Goal: Information Seeking & Learning: Learn about a topic

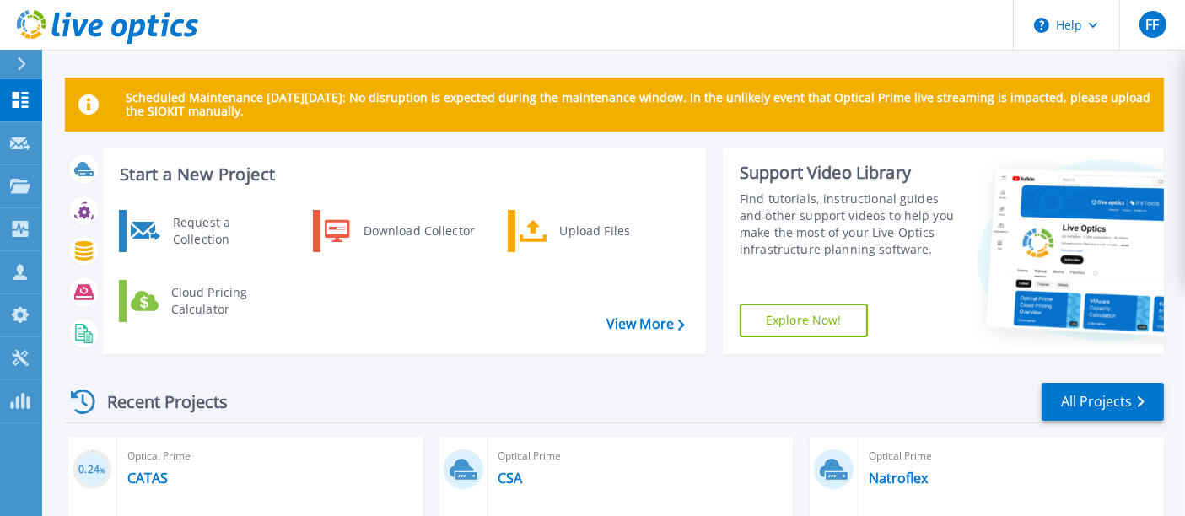
scroll to position [250, 0]
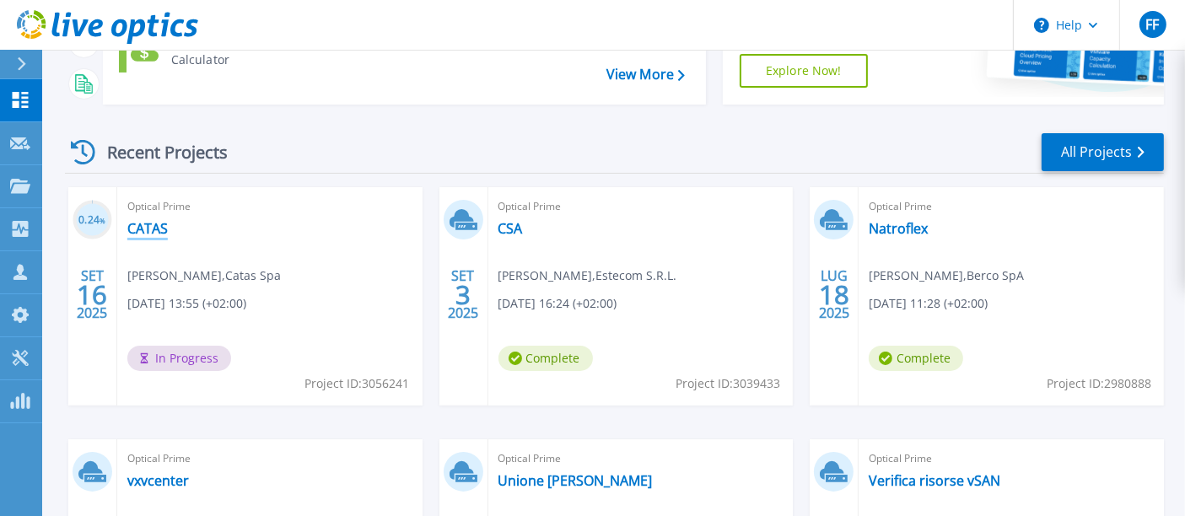
click at [155, 228] on link "CATAS" at bounding box center [147, 228] width 40 height 17
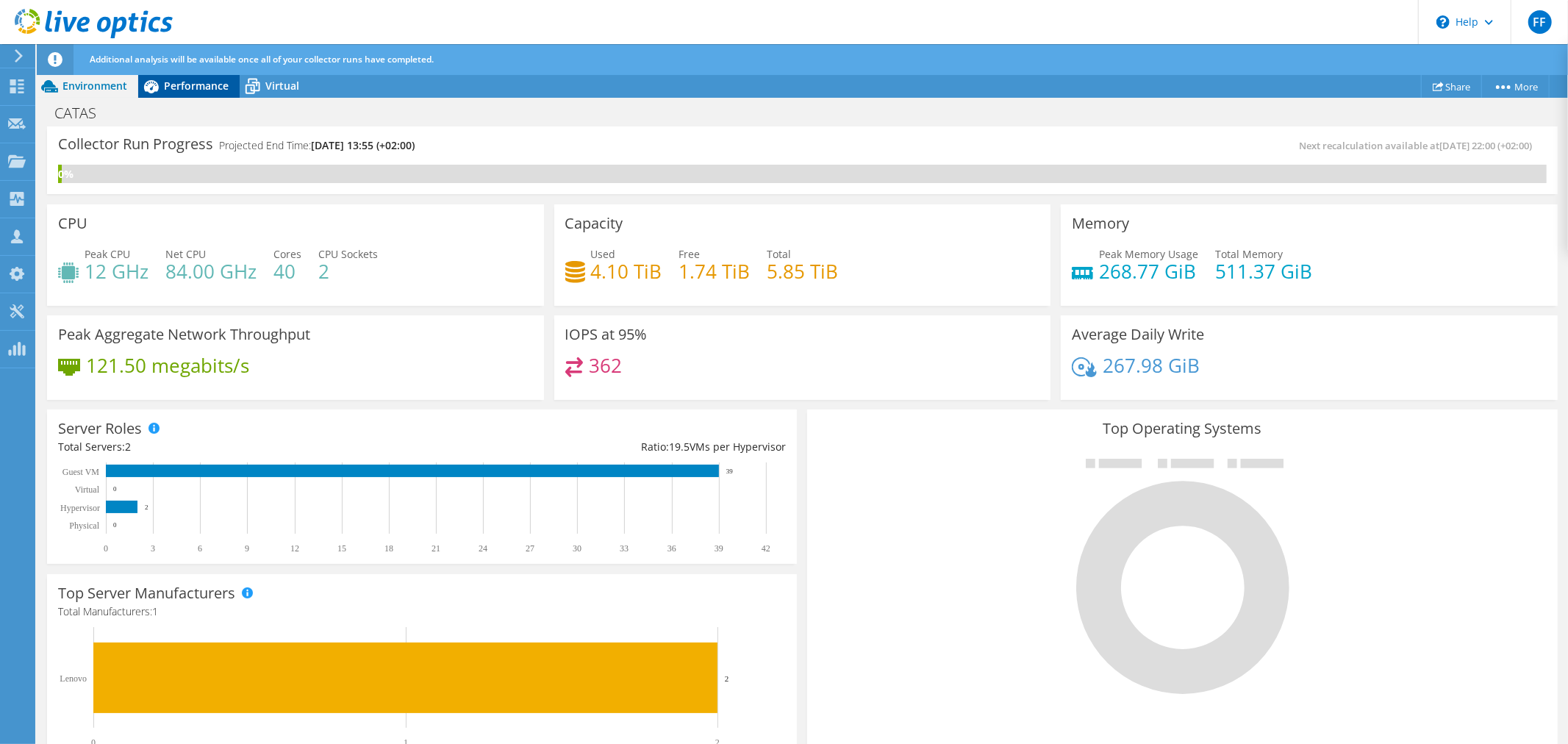
click at [193, 78] on span "Performance" at bounding box center [196, 85] width 64 height 14
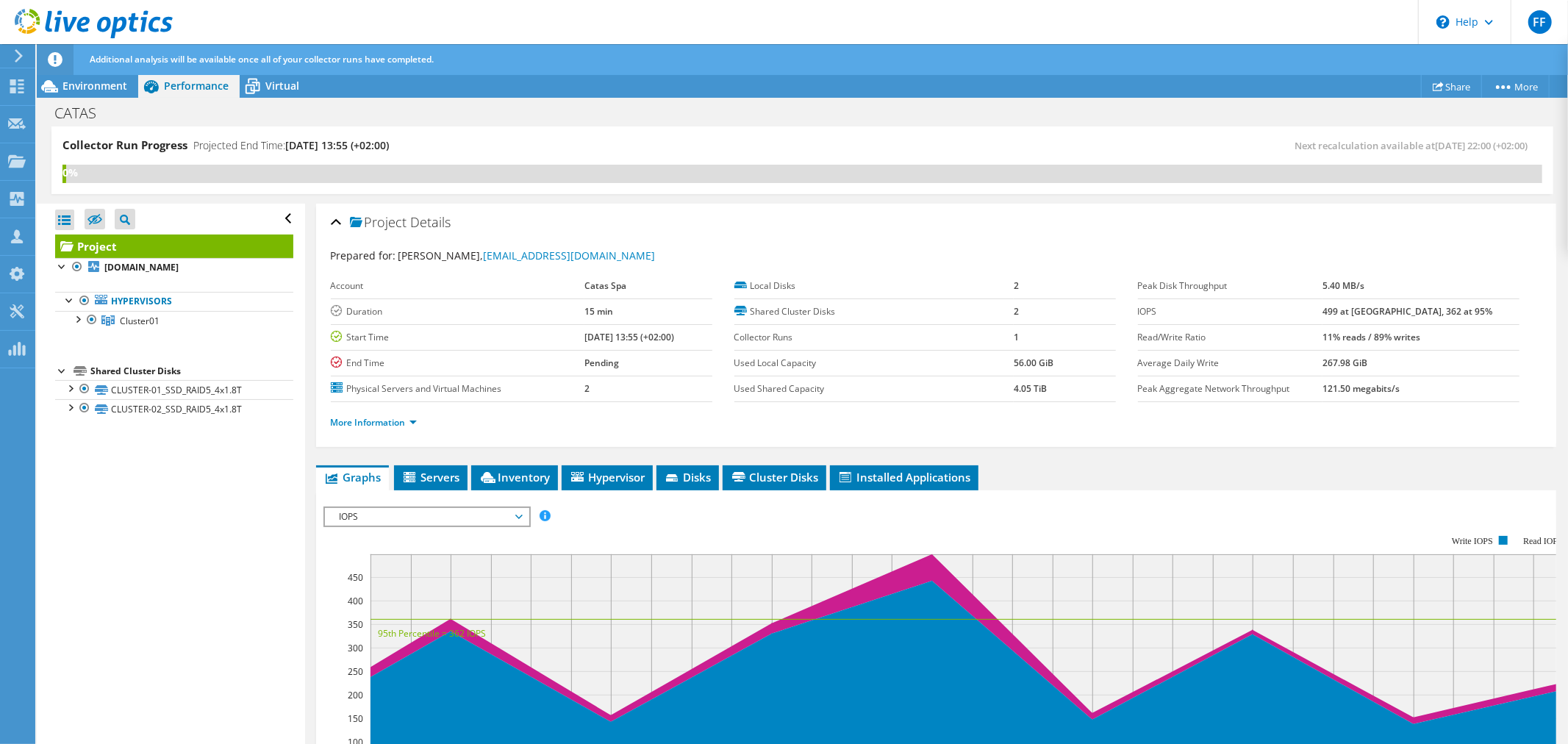
scroll to position [218, 0]
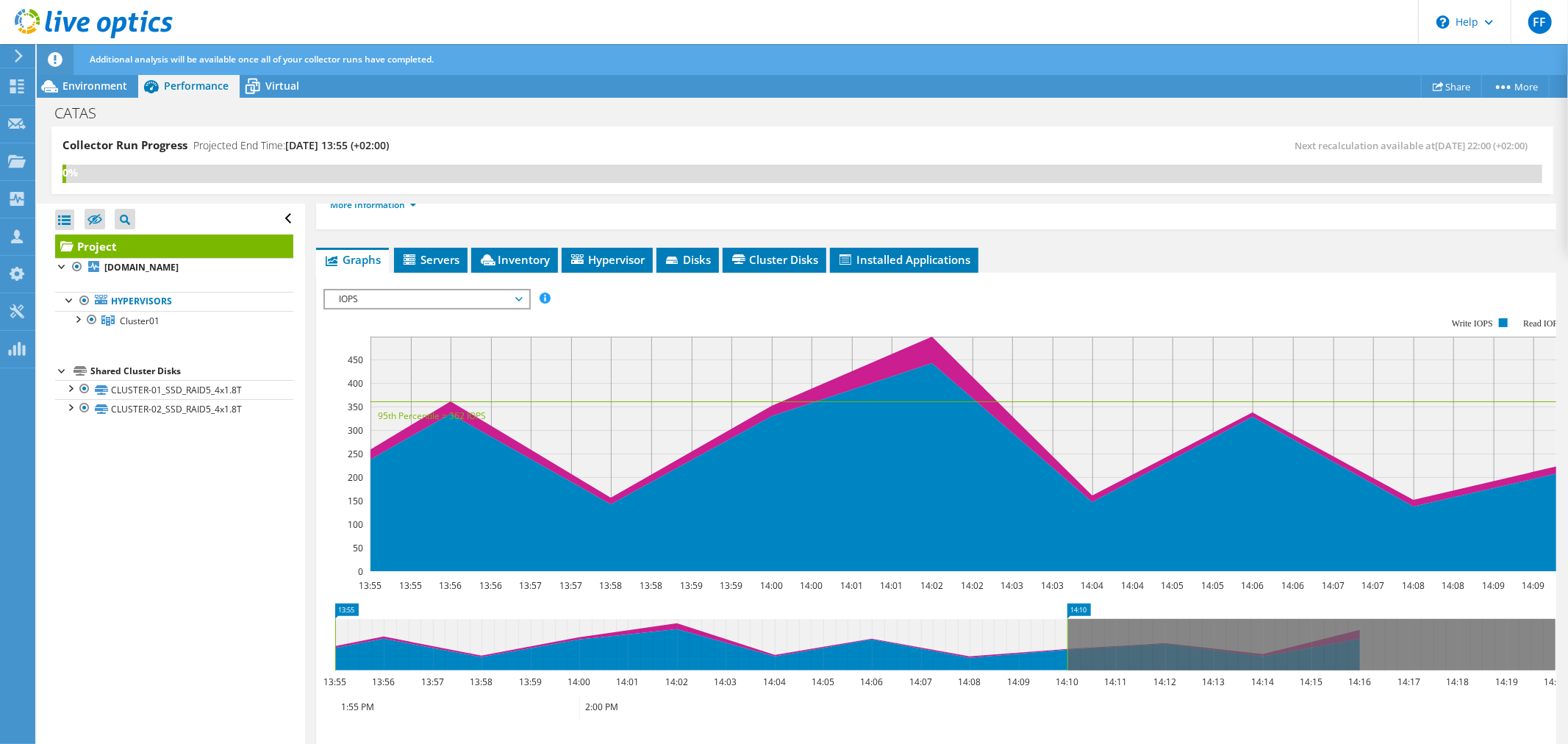
click at [494, 296] on span "IOPS" at bounding box center [426, 299] width 189 height 17
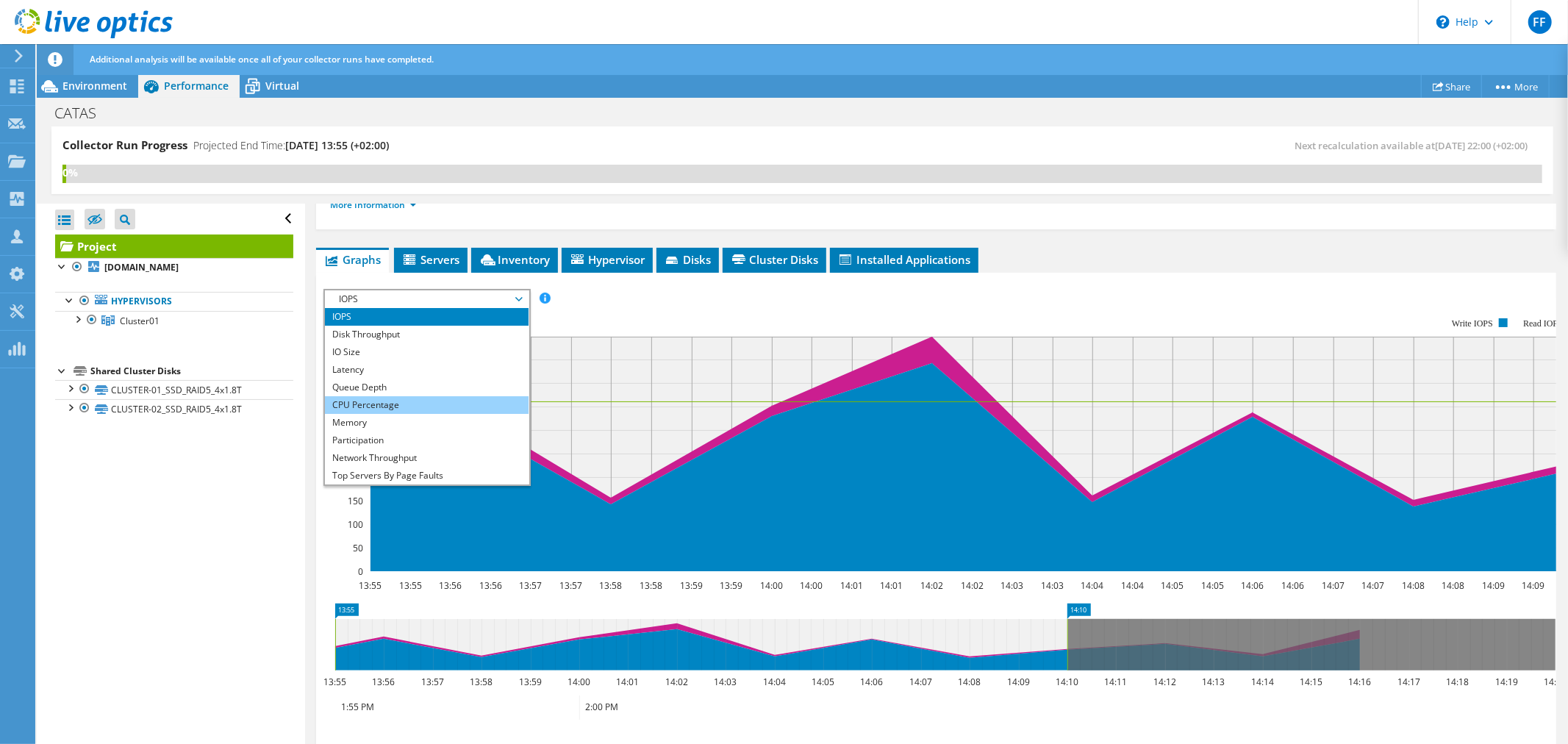
click at [408, 397] on li "CPU Percentage" at bounding box center [427, 405] width 204 height 17
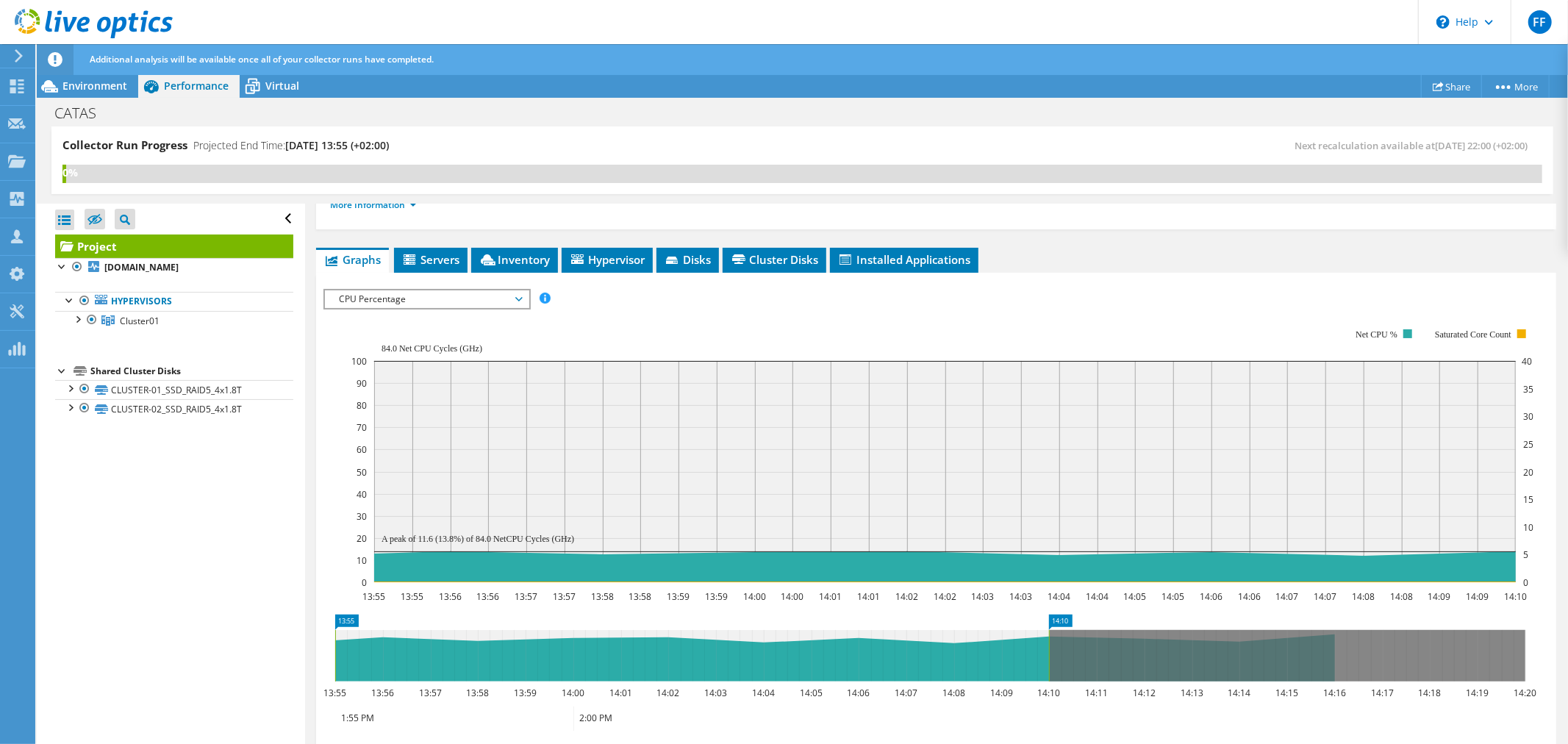
click at [407, 294] on span "CPU Percentage" at bounding box center [426, 299] width 189 height 17
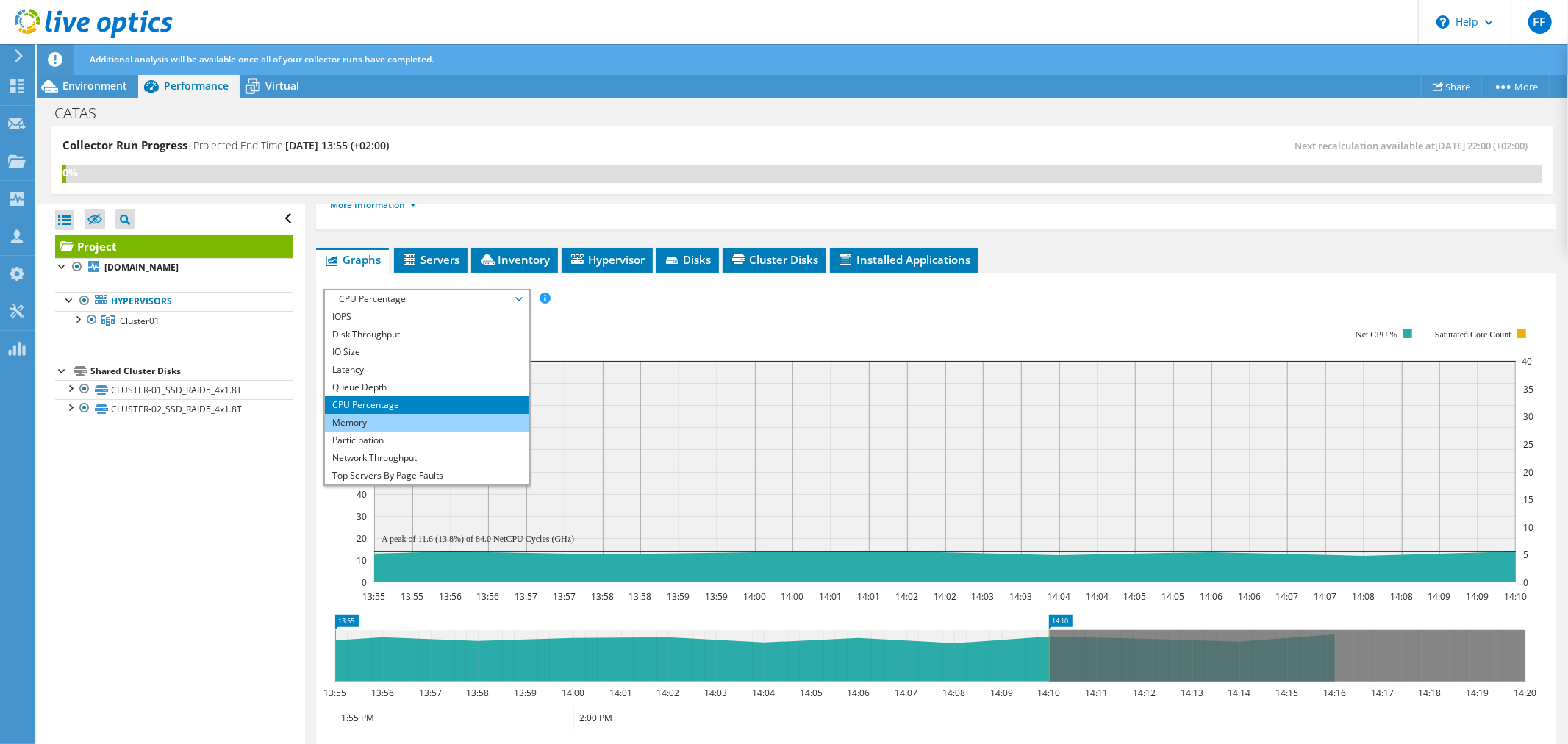
click at [411, 416] on li "Memory" at bounding box center [427, 423] width 204 height 17
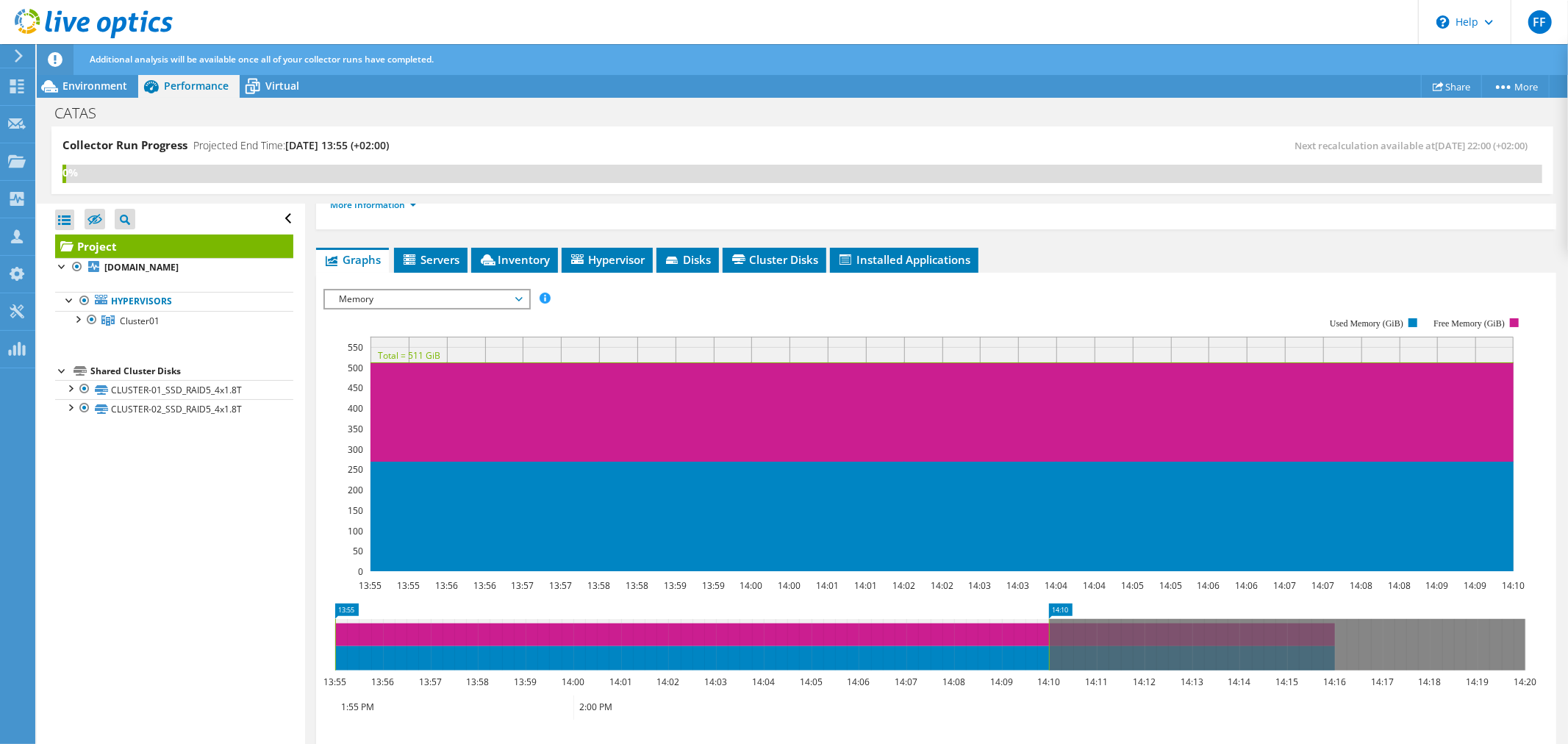
click at [421, 306] on rect at bounding box center [925, 444] width 1203 height 294
click at [419, 303] on span "Memory" at bounding box center [426, 299] width 189 height 17
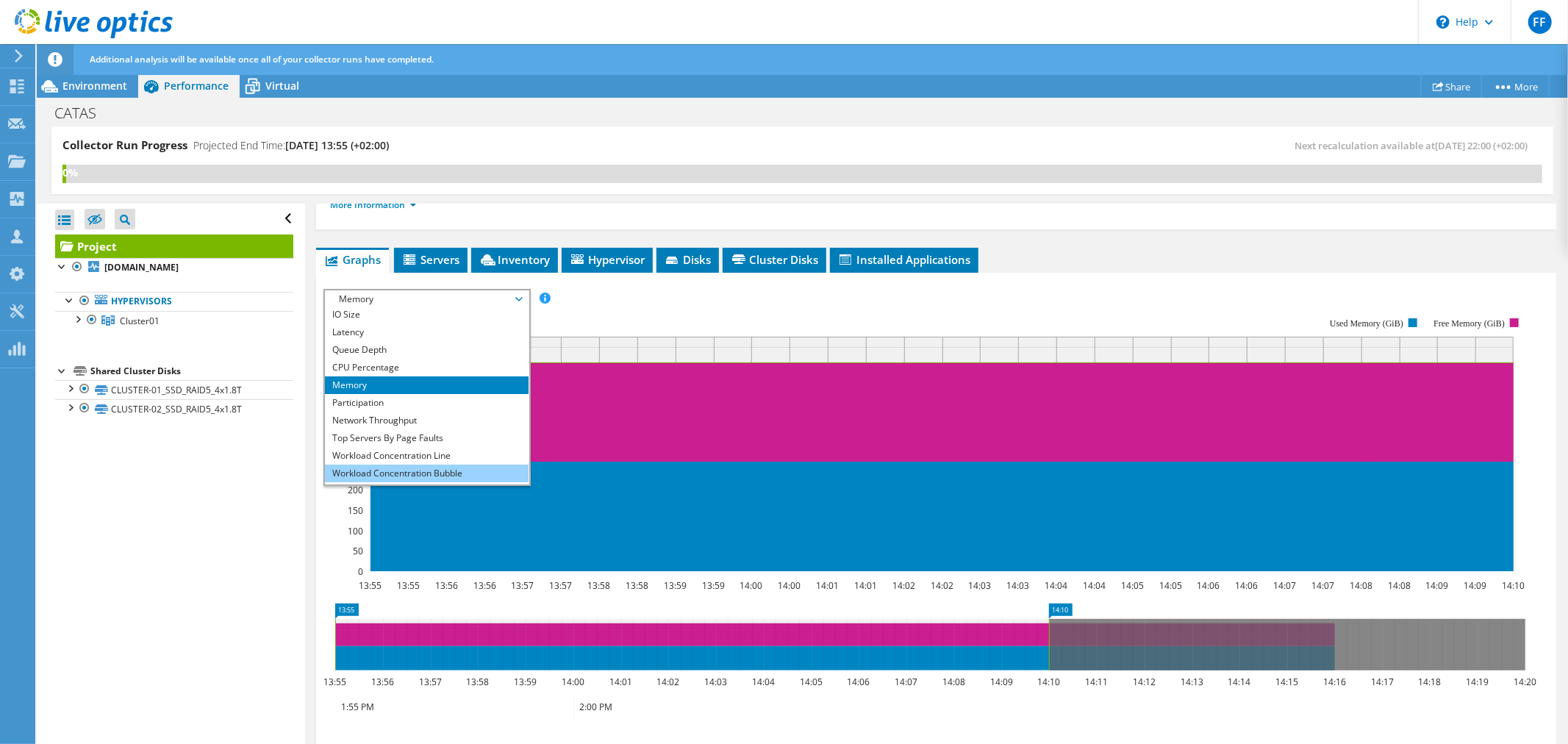
scroll to position [52, 0]
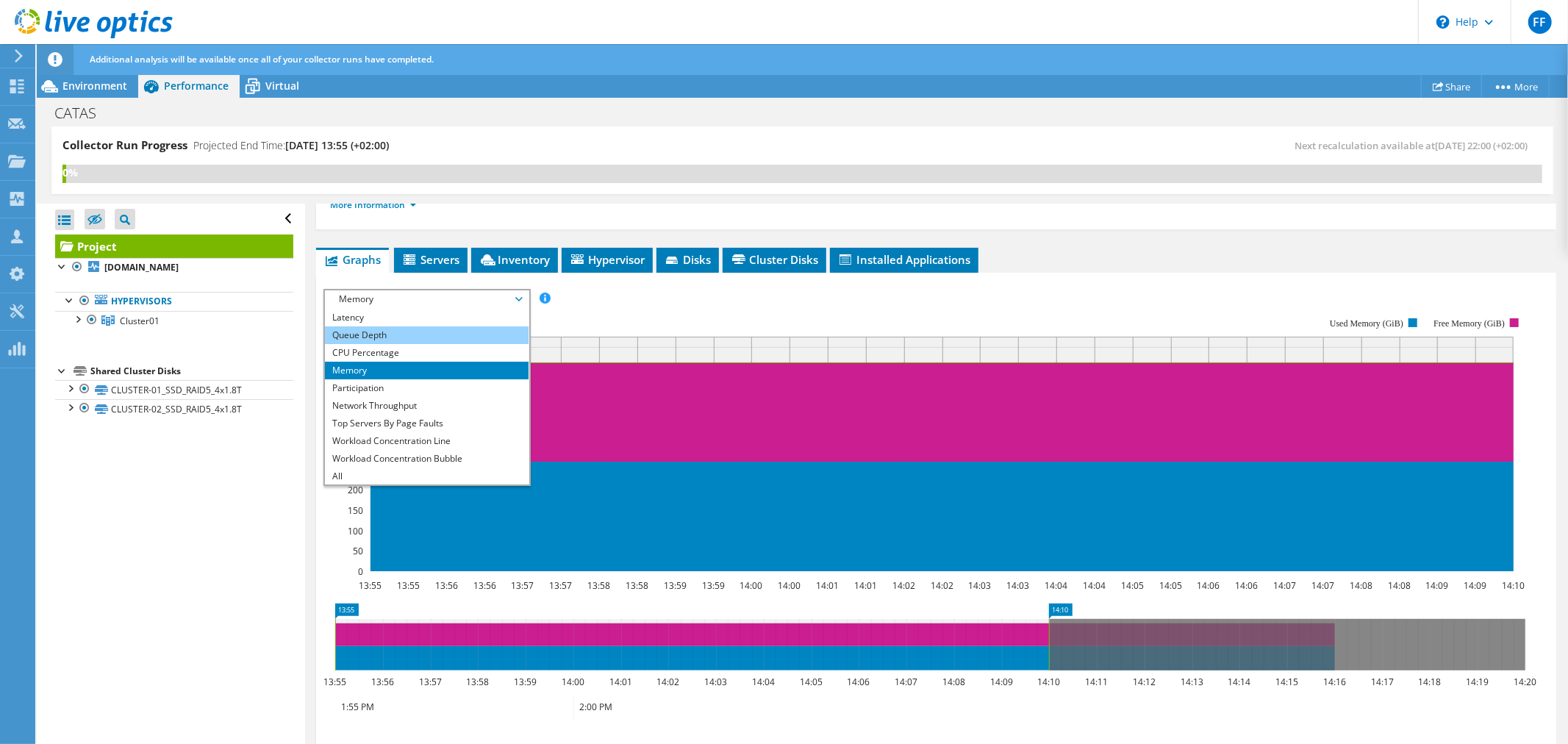
click at [419, 327] on li "Queue Depth" at bounding box center [427, 335] width 204 height 17
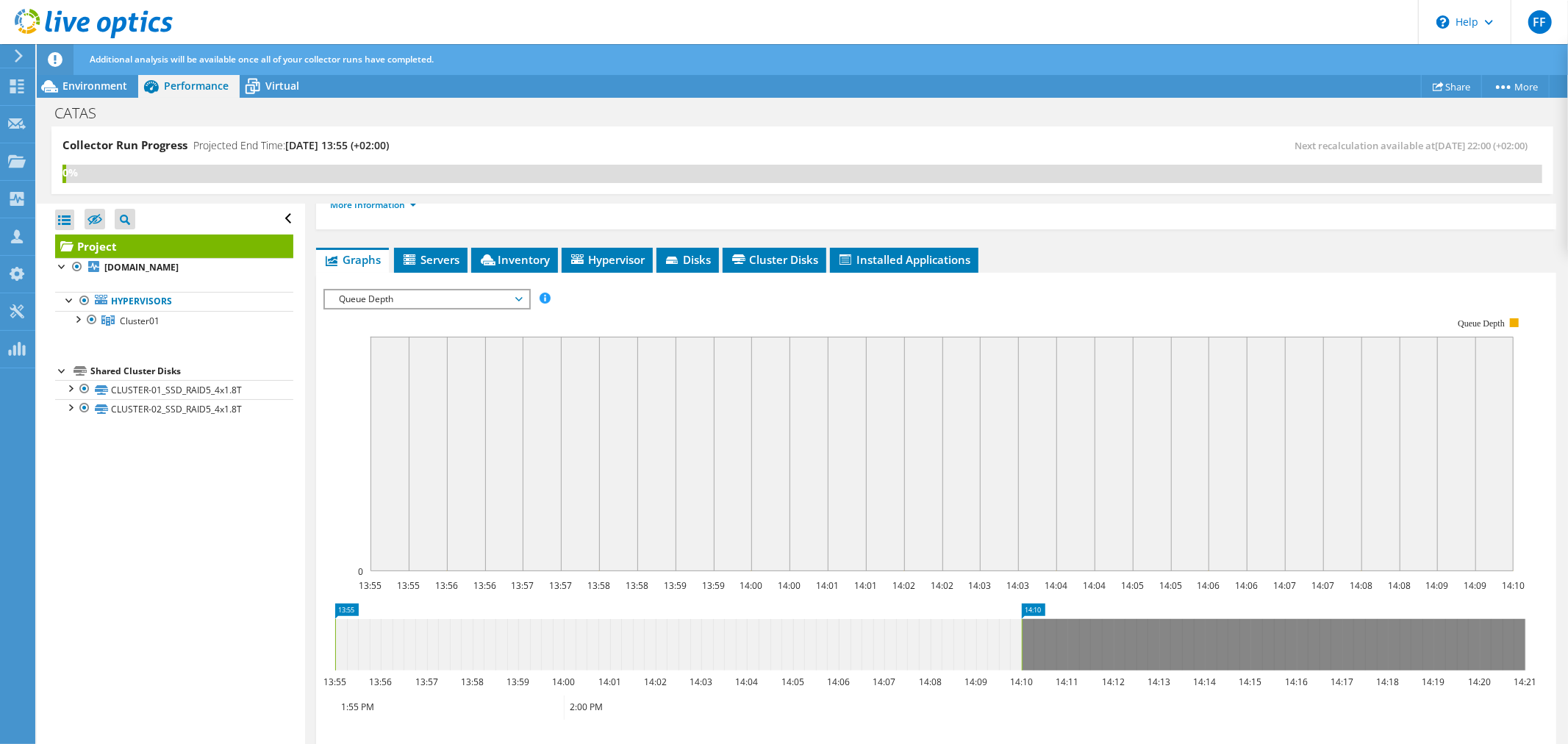
click at [416, 296] on span "Queue Depth" at bounding box center [426, 299] width 189 height 17
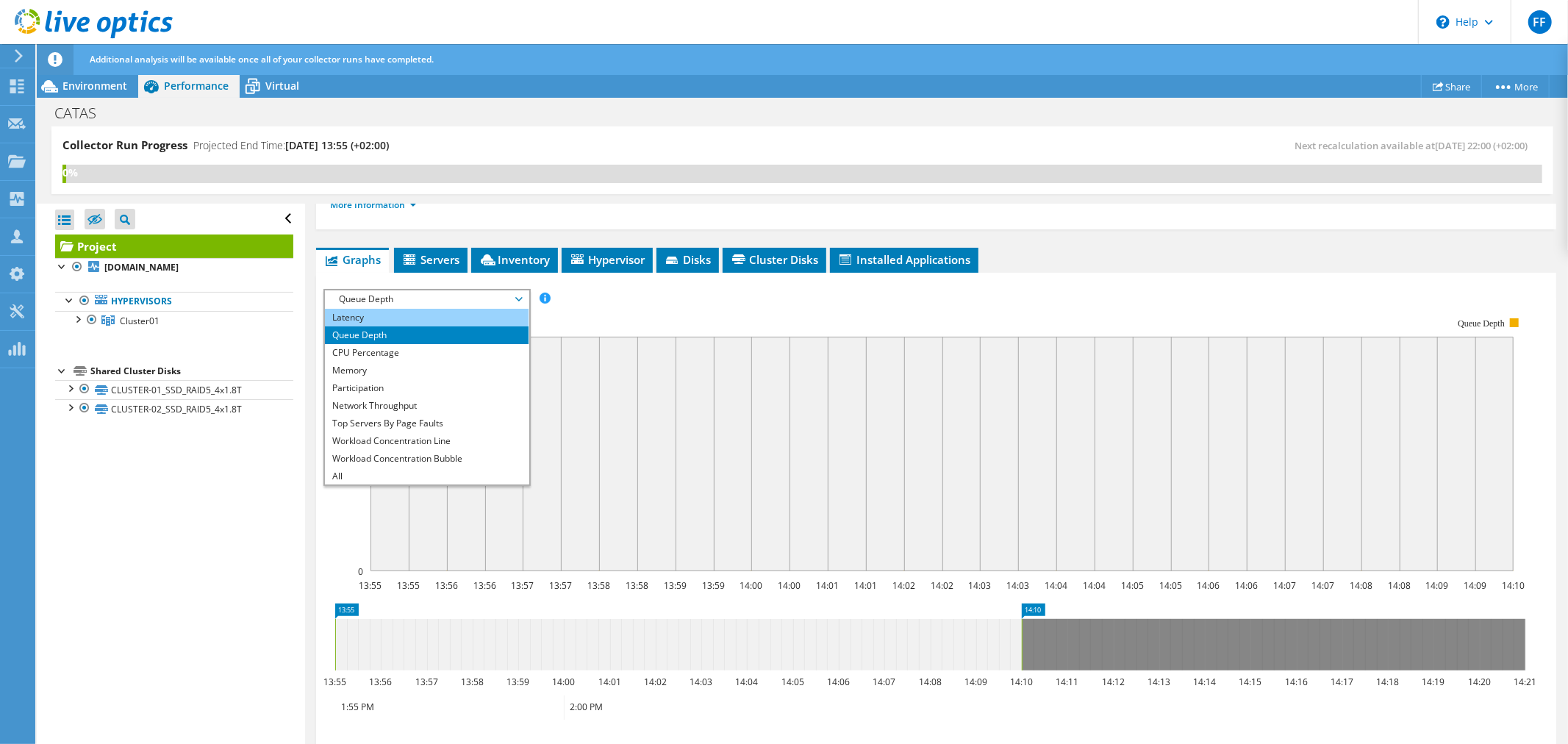
click at [411, 316] on li "Latency" at bounding box center [427, 317] width 204 height 17
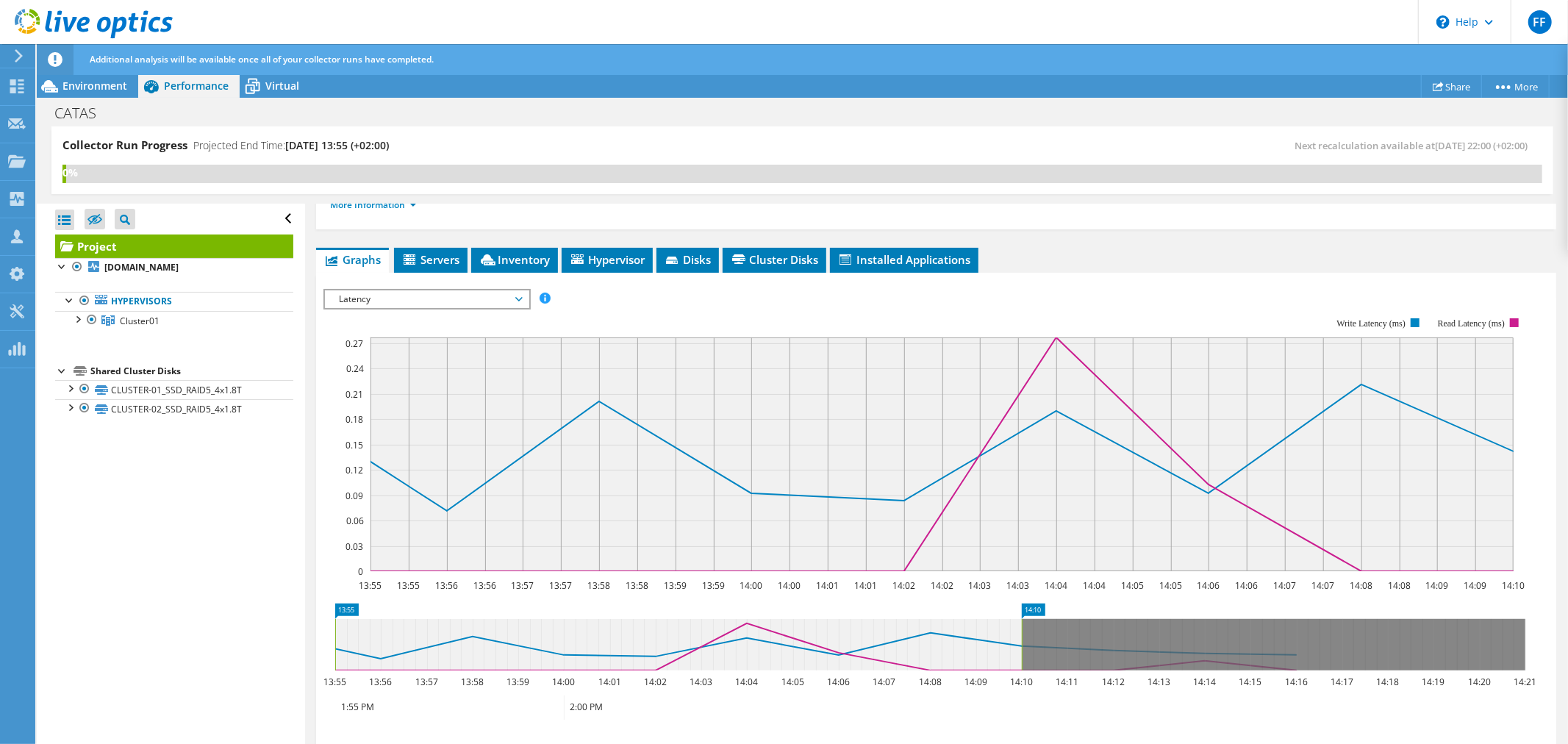
click at [411, 298] on span "Latency" at bounding box center [426, 299] width 189 height 17
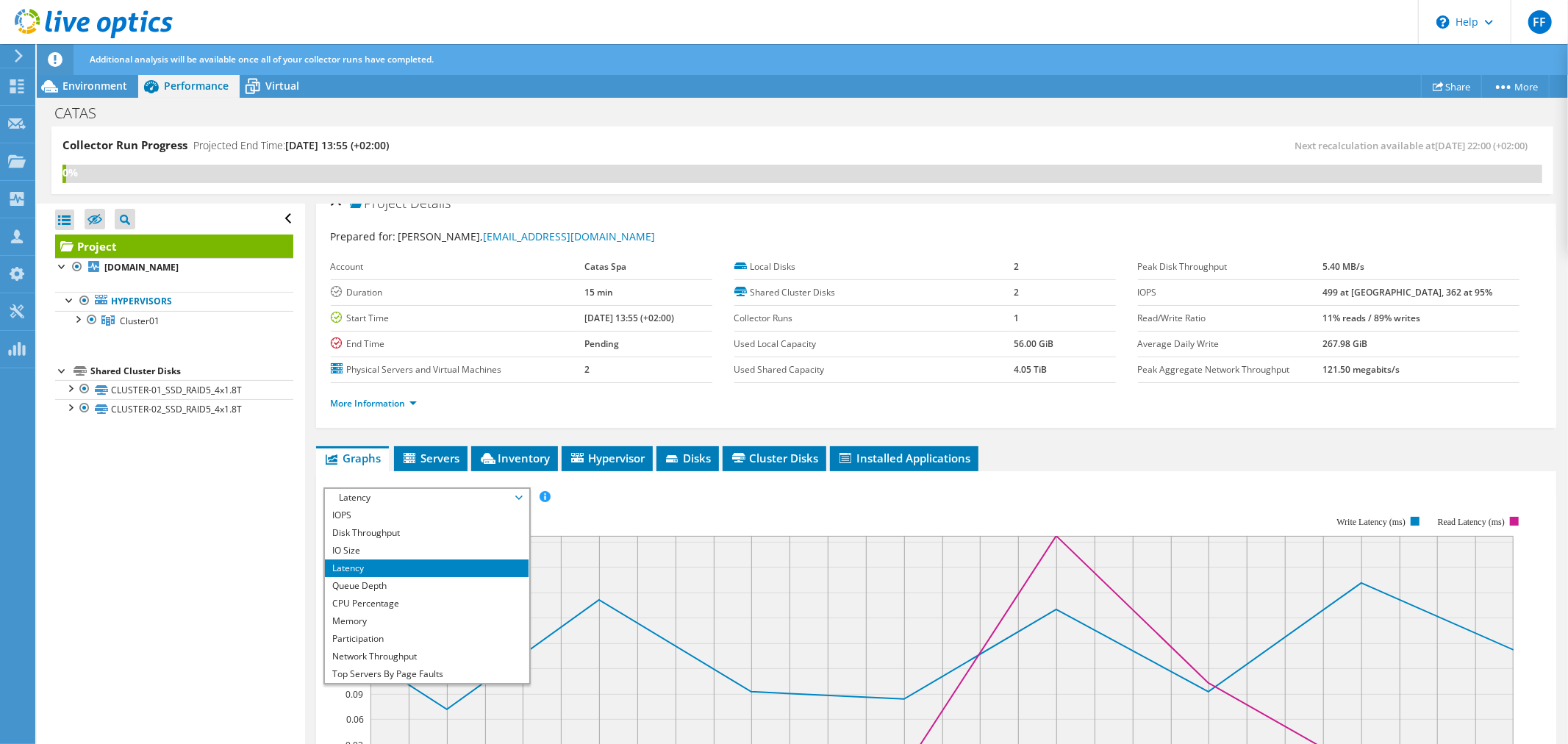
scroll to position [0, 0]
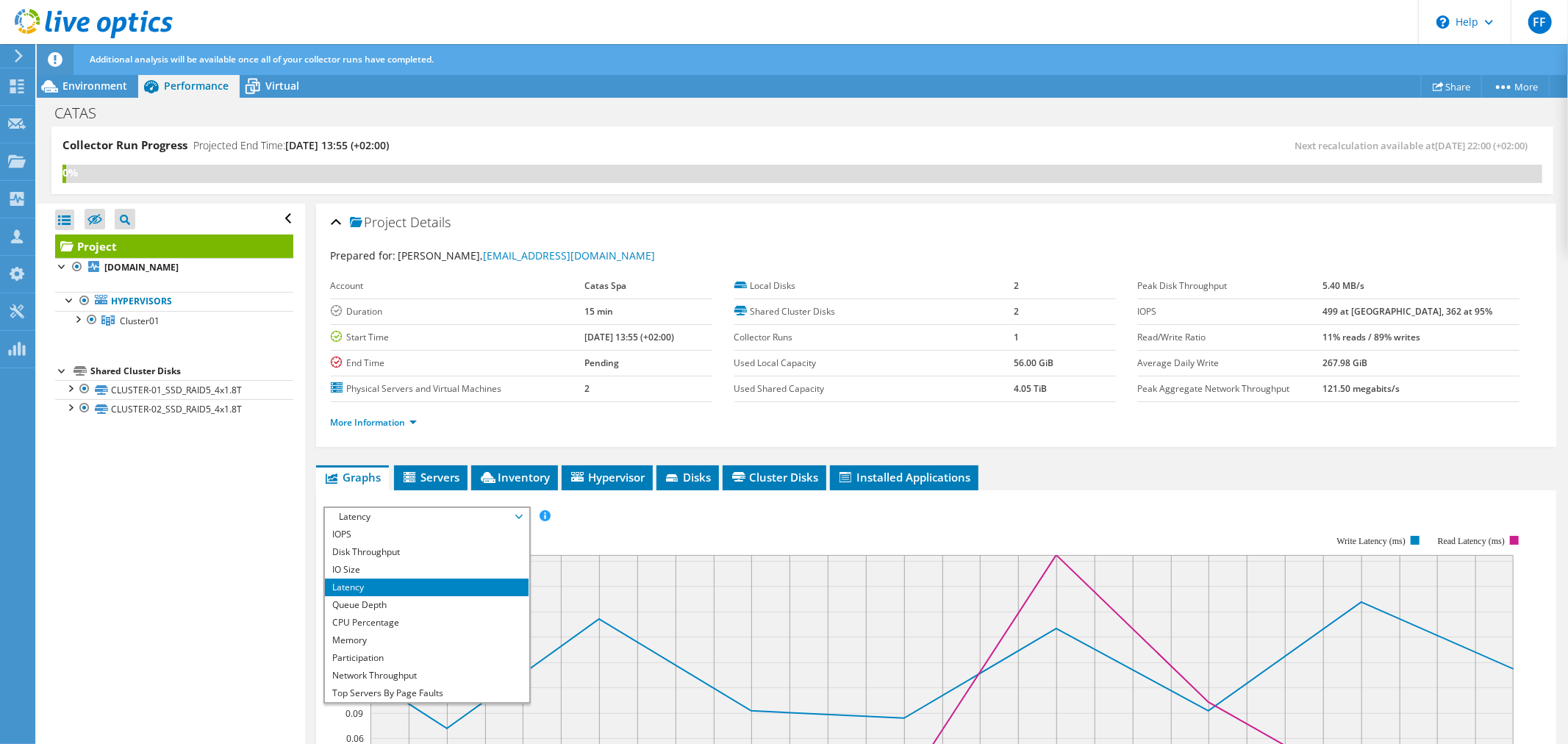
click at [369, 415] on li "More Information" at bounding box center [378, 423] width 95 height 17
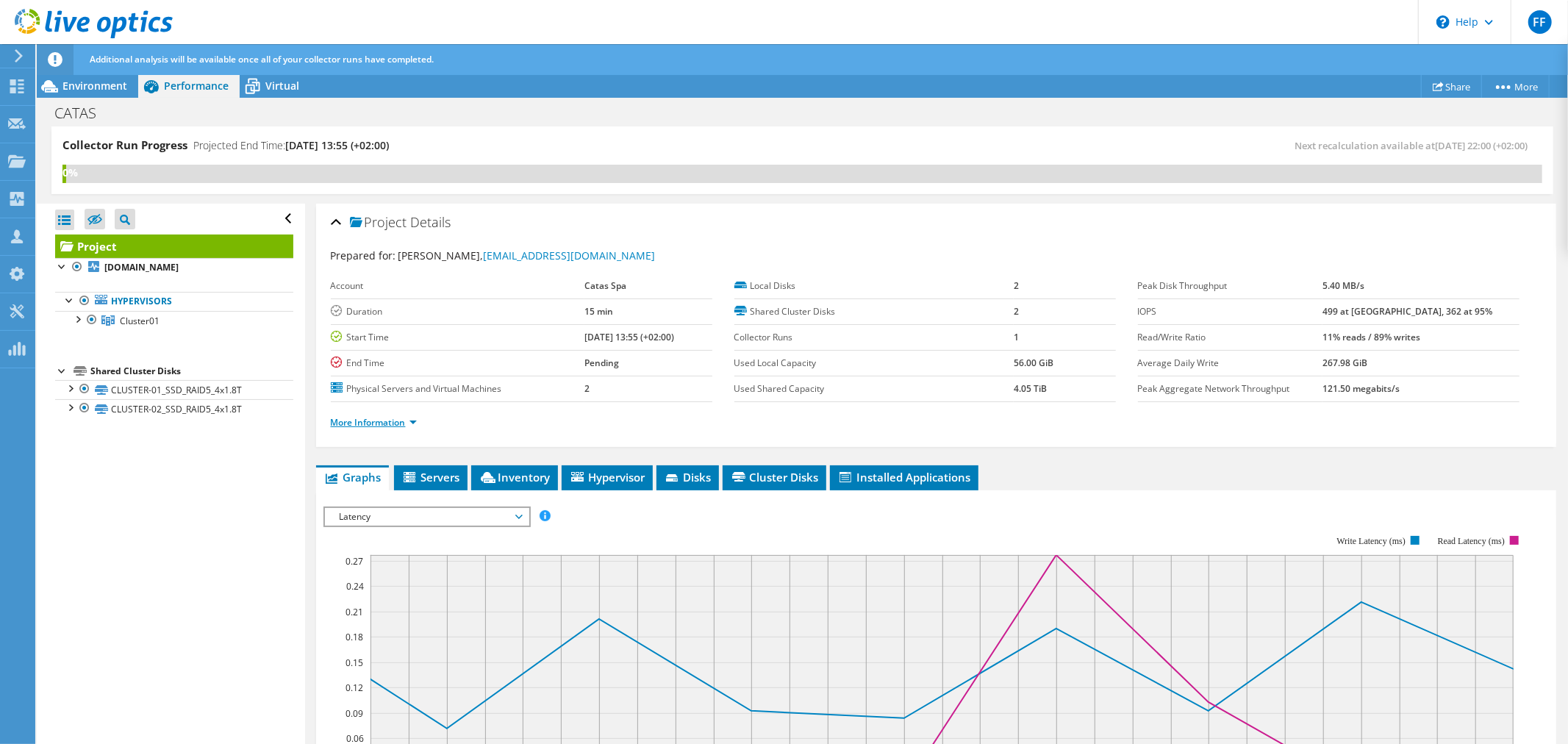
click at [369, 416] on link "More Information" at bounding box center [374, 422] width 86 height 12
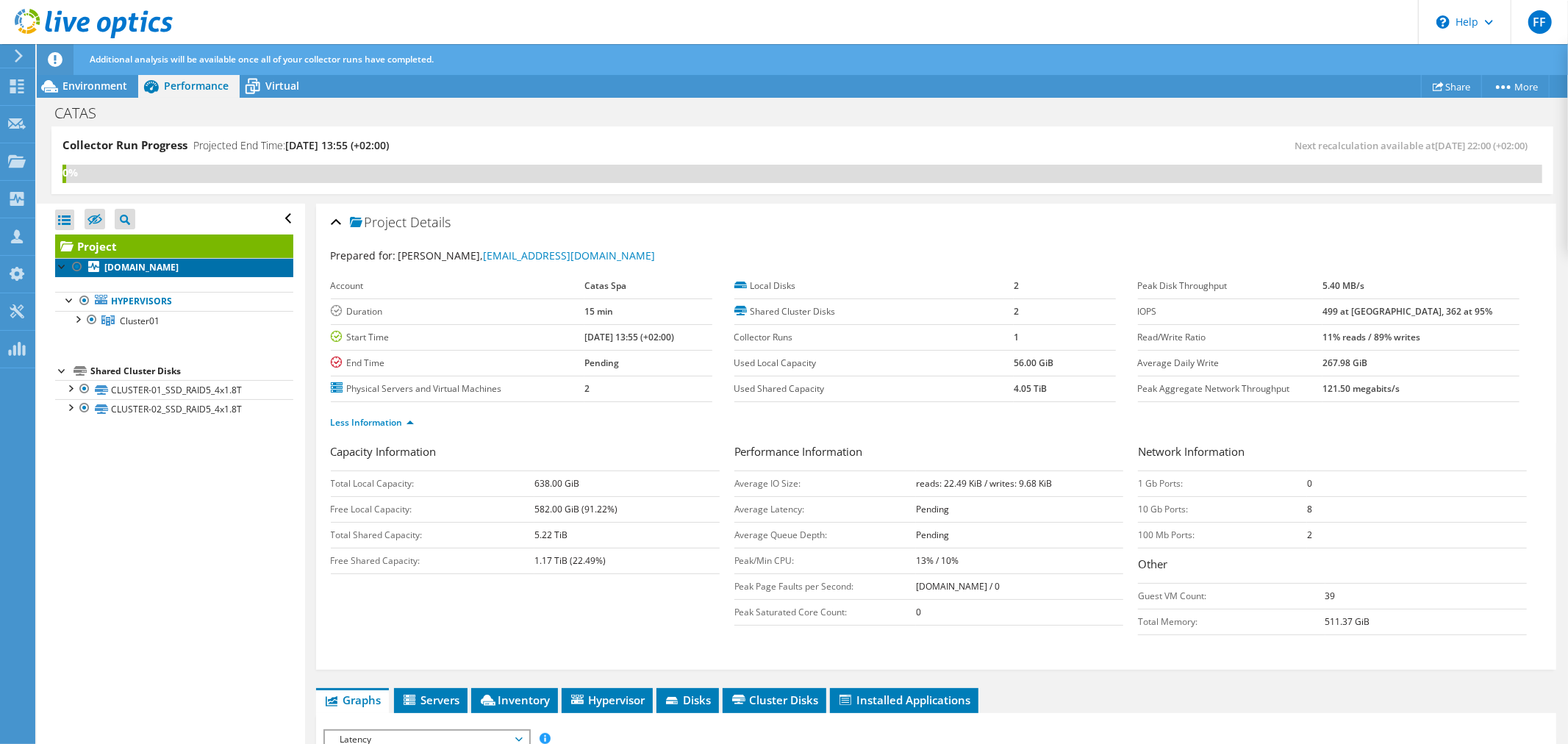
click at [179, 265] on b "host02.catas.network" at bounding box center [141, 267] width 74 height 12
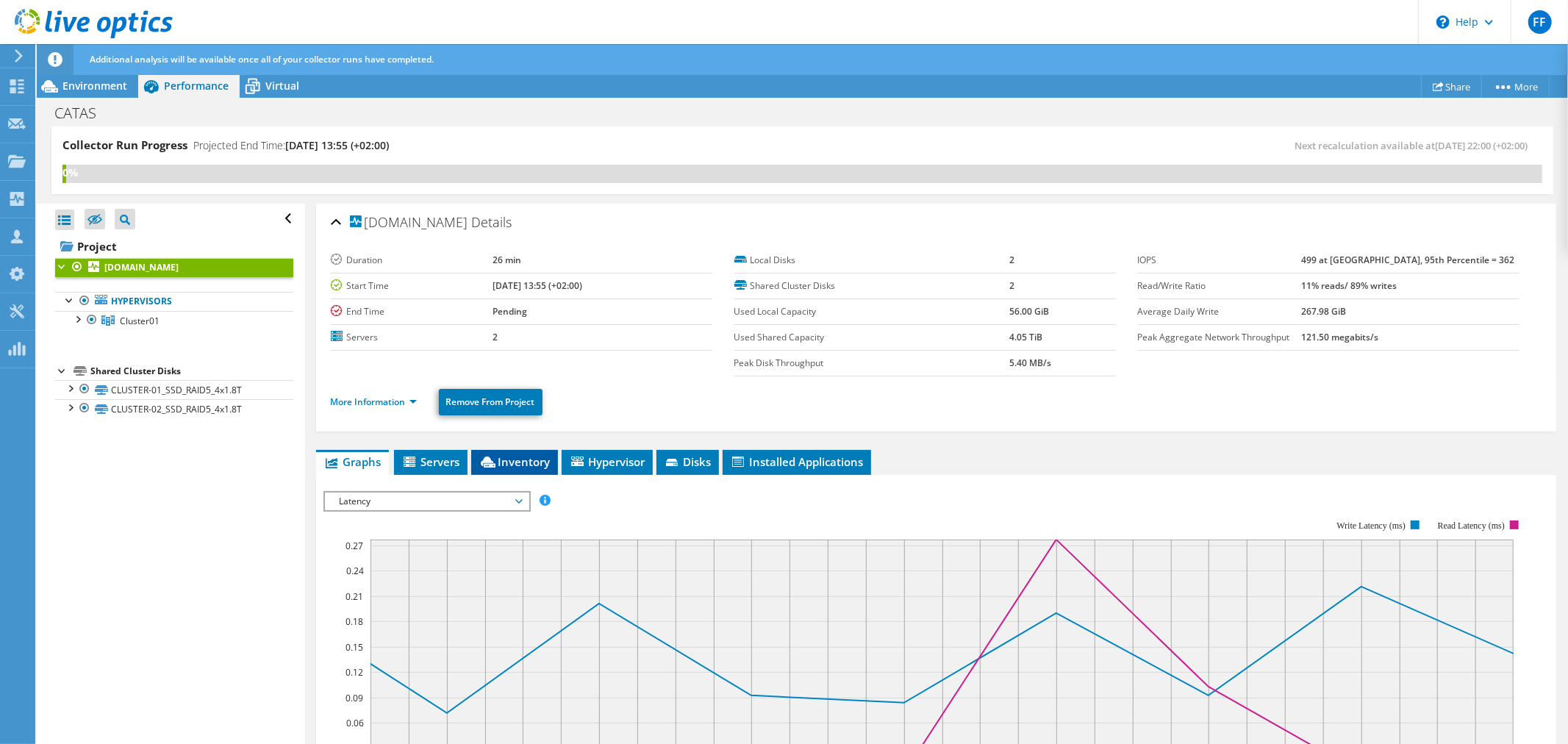
click at [524, 449] on span "Inventory" at bounding box center [514, 461] width 72 height 15
